Goal: Find contact information

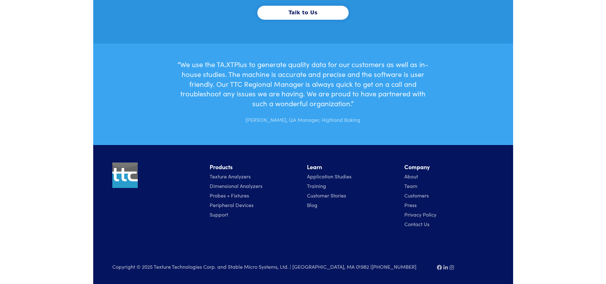
scroll to position [1974, 0]
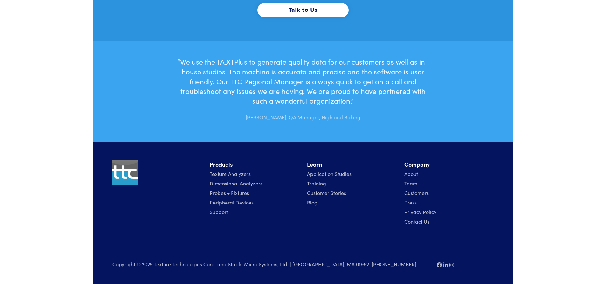
click at [410, 173] on link "About" at bounding box center [411, 173] width 14 height 7
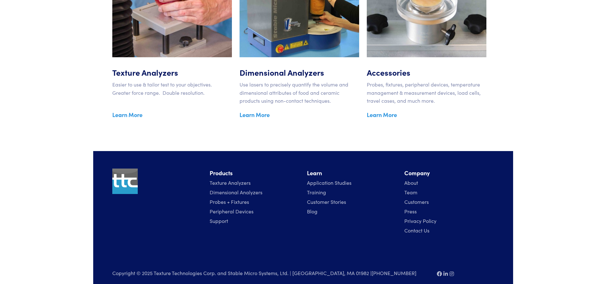
scroll to position [1062, 0]
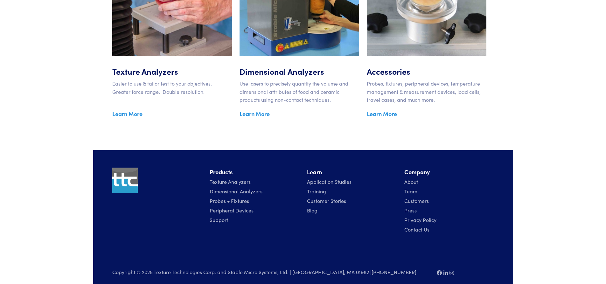
click at [410, 226] on link "Contact Us" at bounding box center [416, 229] width 25 height 7
